Goal: Information Seeking & Learning: Learn about a topic

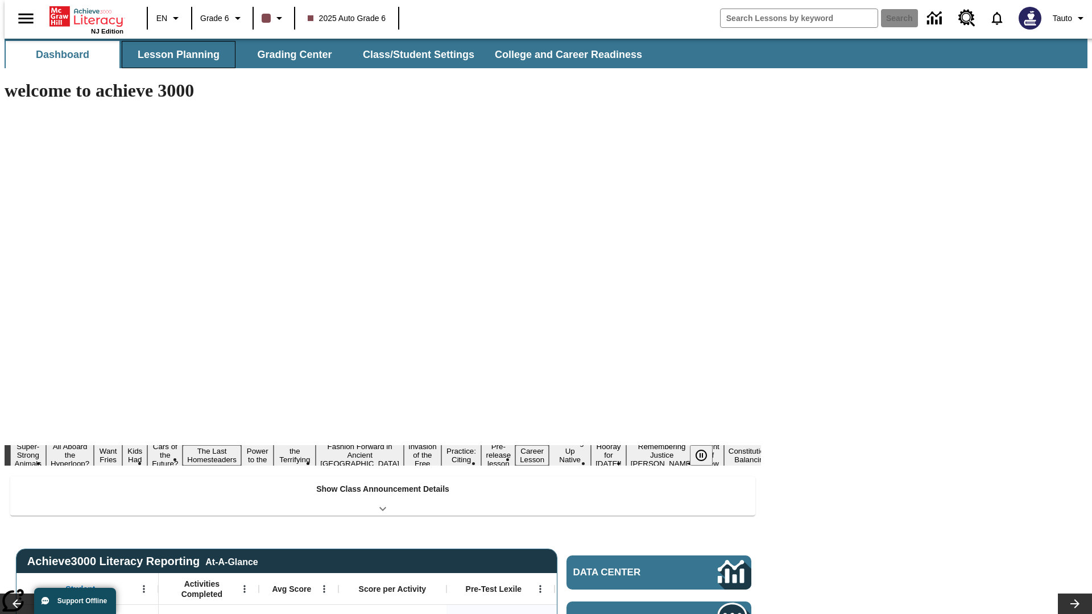
click at [174, 55] on button "Lesson Planning" at bounding box center [179, 54] width 114 height 27
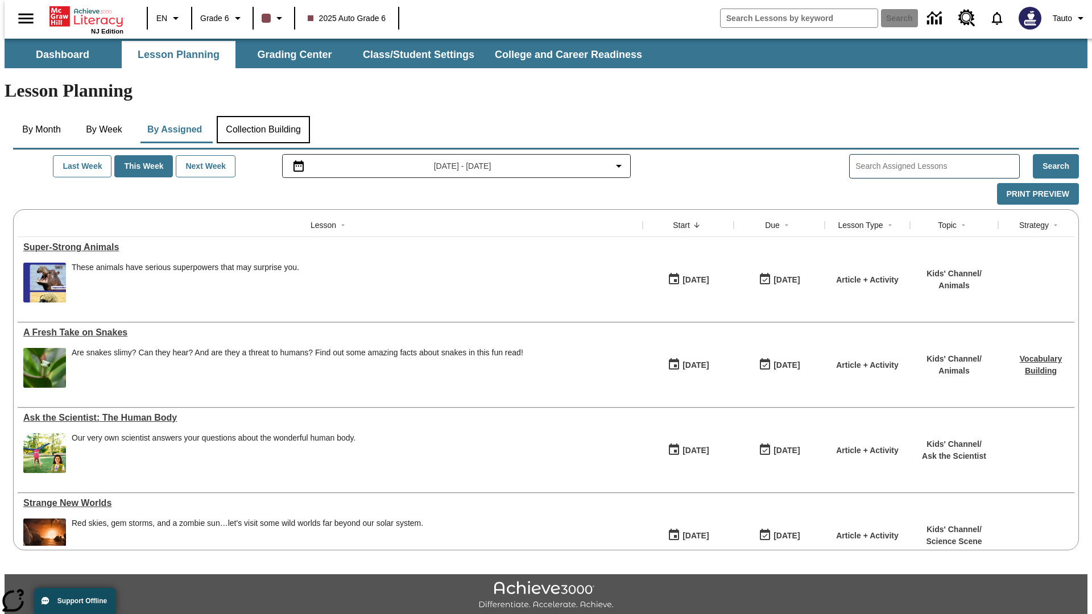
click at [263, 116] on button "Collection Building" at bounding box center [263, 129] width 93 height 27
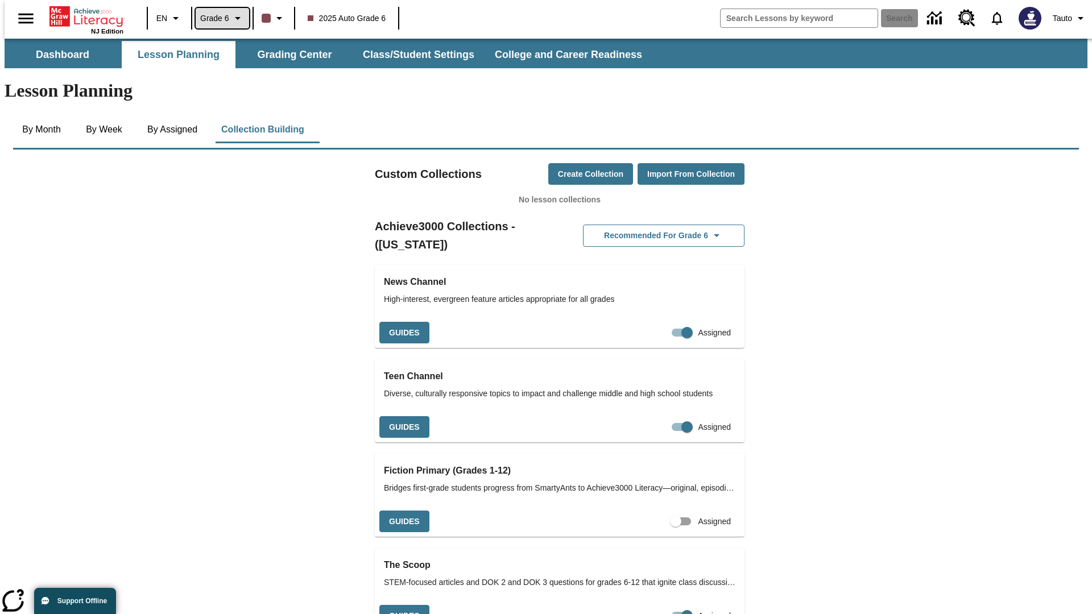
click at [218, 18] on span "Grade 6" at bounding box center [214, 19] width 29 height 12
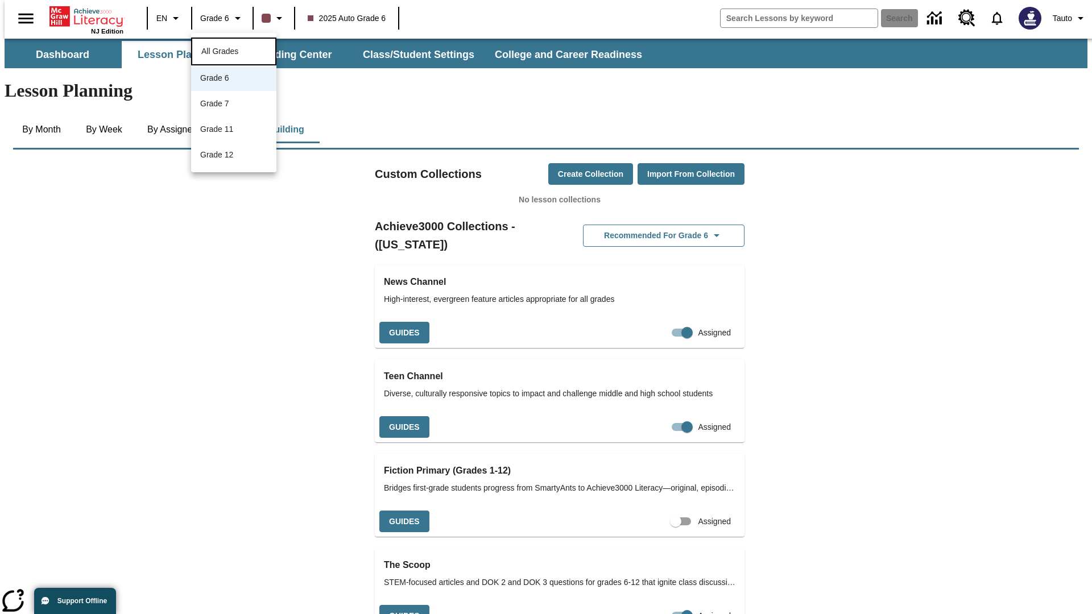
click at [233, 50] on span "All Grades" at bounding box center [219, 51] width 37 height 9
